Goal: Information Seeking & Learning: Learn about a topic

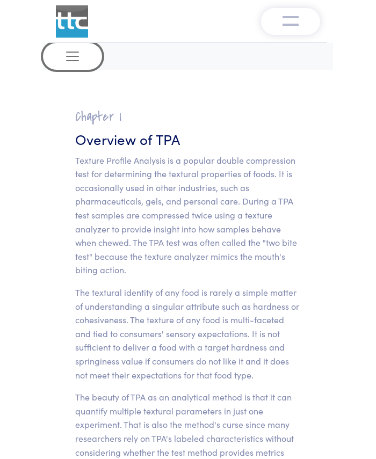
click at [72, 64] on button "Toggle navigation" at bounding box center [72, 56] width 59 height 27
click at [67, 67] on button "Toggle navigation" at bounding box center [72, 56] width 59 height 27
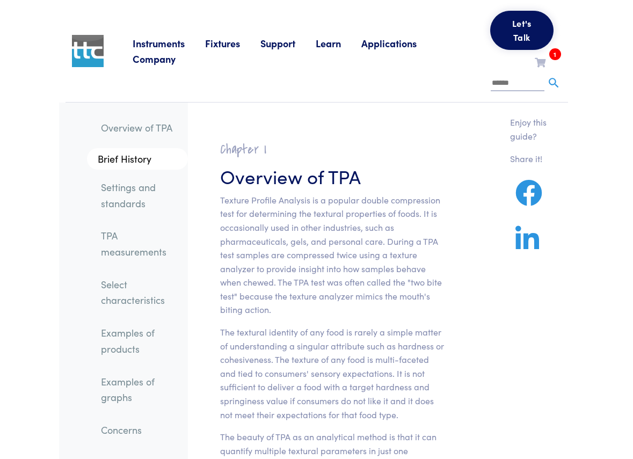
click at [146, 257] on link "TPA measurements" at bounding box center [140, 243] width 96 height 40
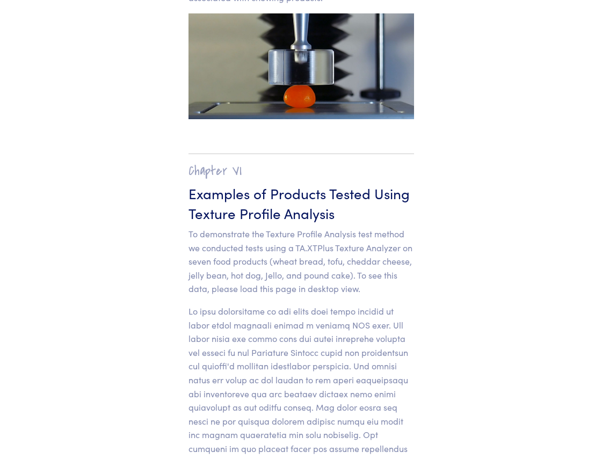
scroll to position [13074, 0]
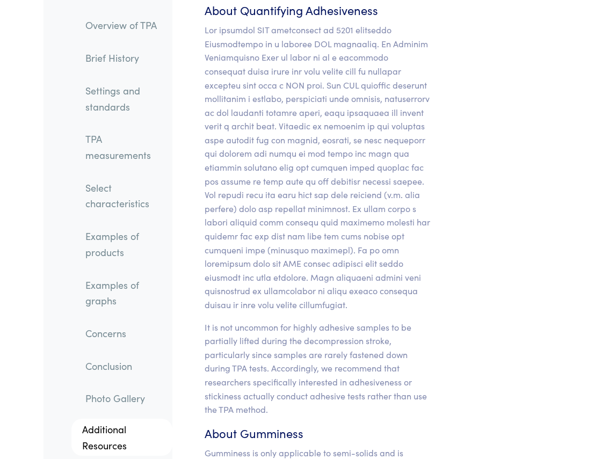
click at [114, 159] on link "TPA measurements" at bounding box center [125, 147] width 96 height 40
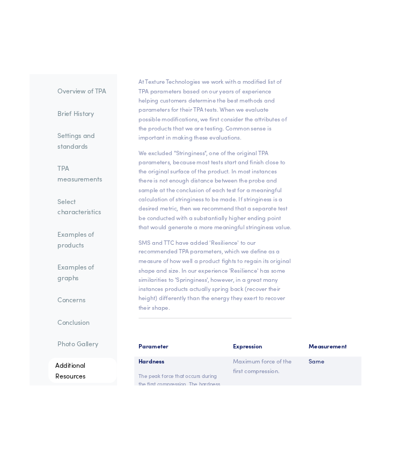
scroll to position [9370, 0]
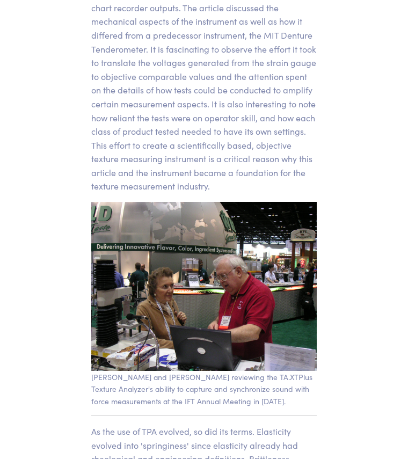
click at [201, 133] on p "[PERSON_NAME] pioneering article The Texturometer - A New Instrument For Object…" at bounding box center [203, 42] width 225 height 302
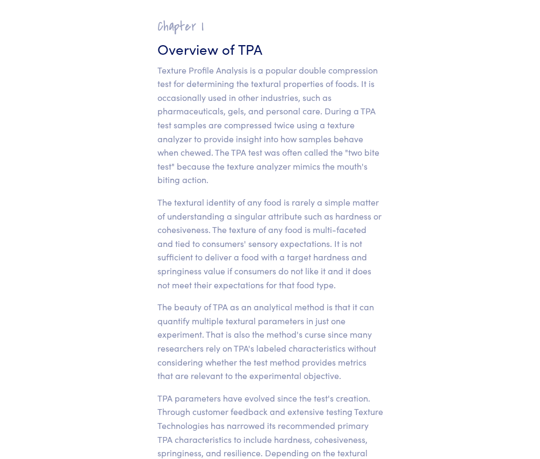
scroll to position [1273, 0]
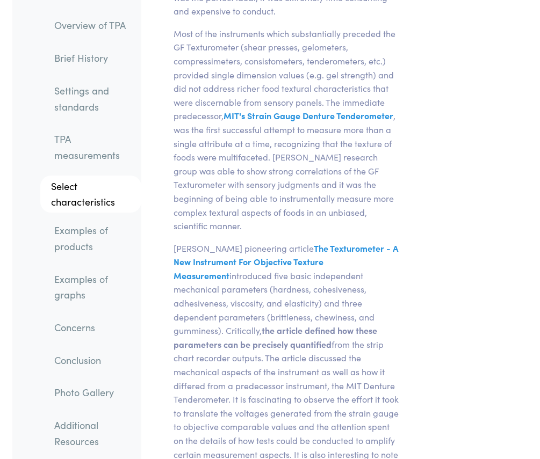
click at [90, 148] on link "TPA measurements" at bounding box center [94, 147] width 96 height 40
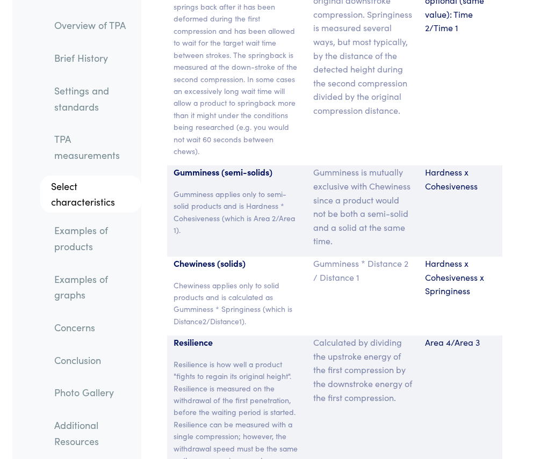
scroll to position [9684, 0]
